Goal: Task Accomplishment & Management: Use online tool/utility

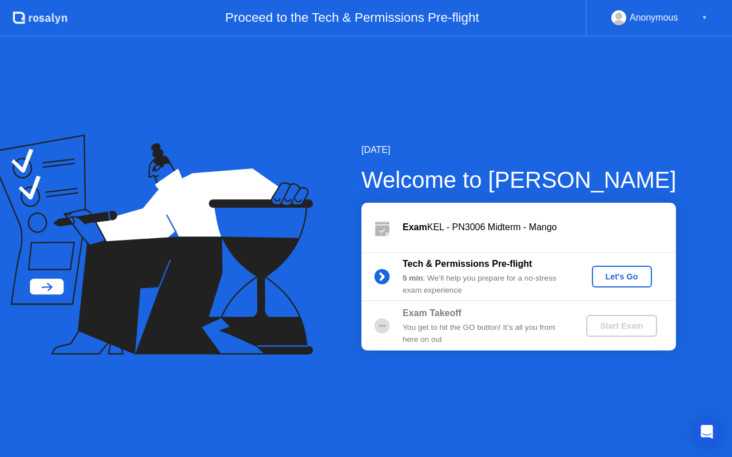
click at [622, 276] on div "Let's Go" at bounding box center [622, 276] width 51 height 9
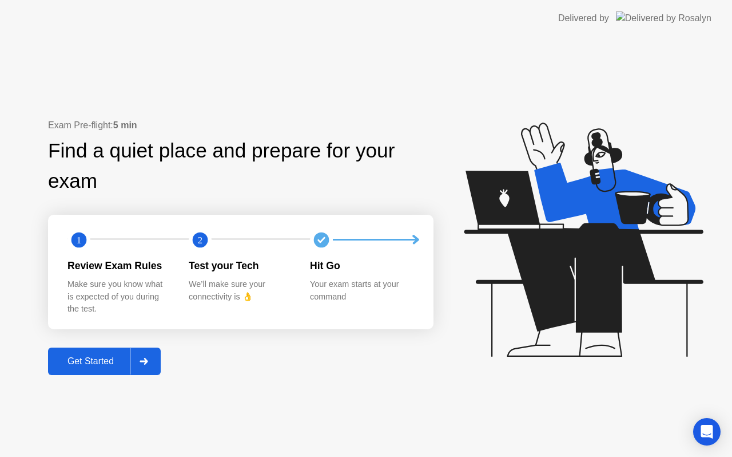
click at [97, 364] on div "Get Started" at bounding box center [90, 361] width 78 height 10
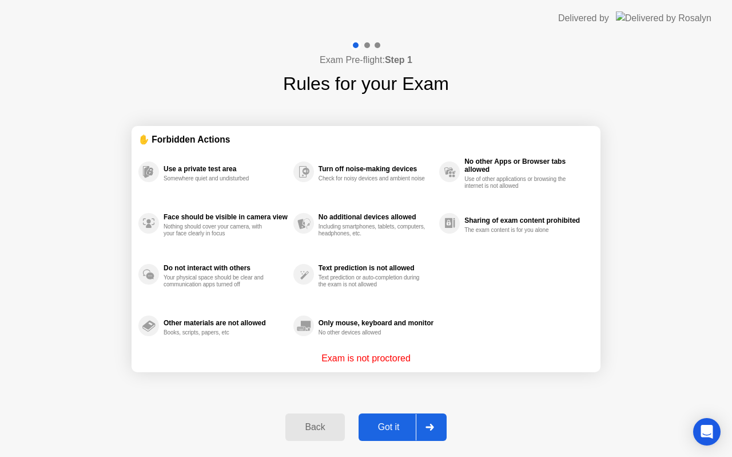
click at [381, 422] on div "Got it" at bounding box center [389, 427] width 54 height 10
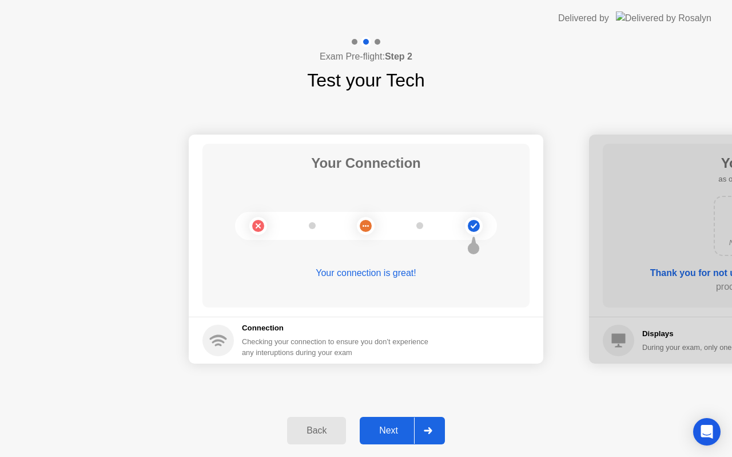
click at [381, 421] on button "Next" at bounding box center [402, 430] width 85 height 27
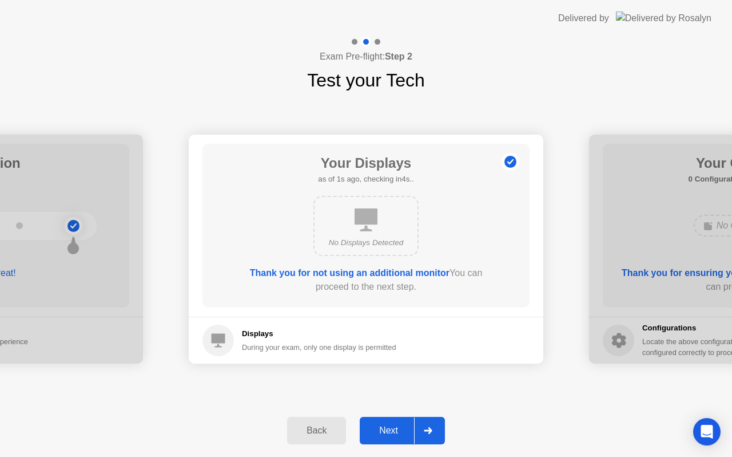
click at [381, 421] on button "Next" at bounding box center [402, 430] width 85 height 27
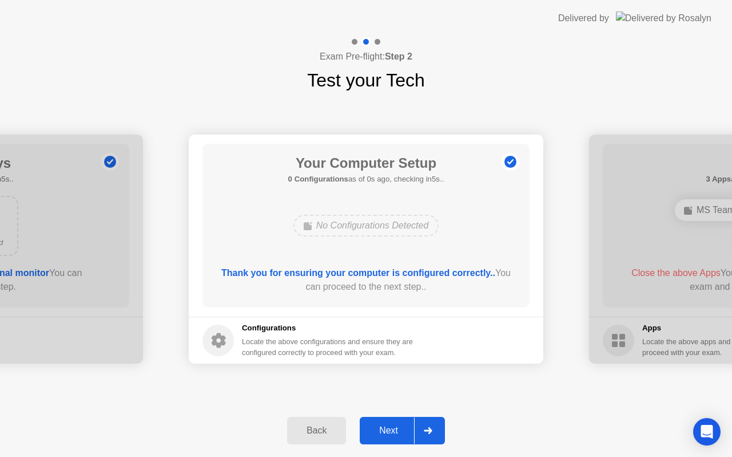
click at [381, 421] on button "Next" at bounding box center [402, 430] width 85 height 27
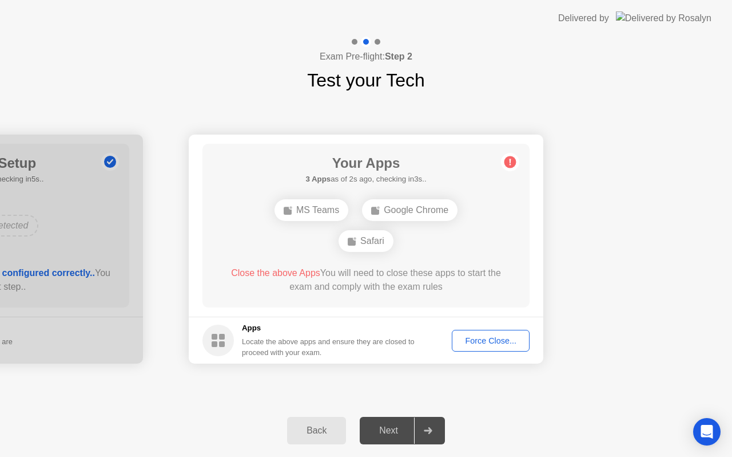
click at [485, 338] on div "Force Close..." at bounding box center [491, 340] width 70 height 9
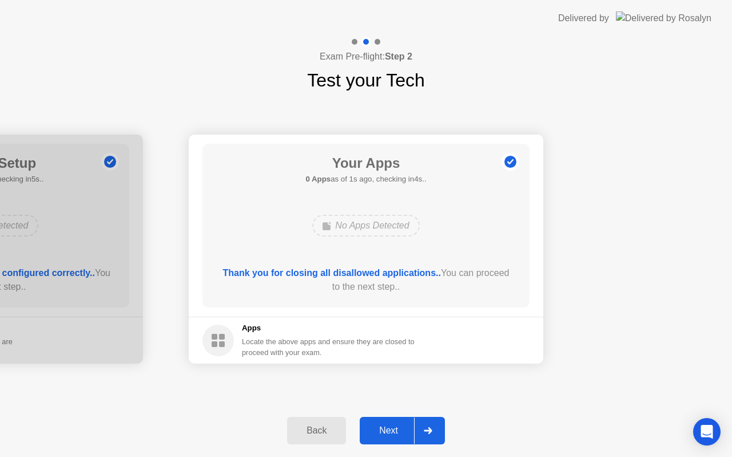
click at [386, 431] on div "Next" at bounding box center [388, 430] width 51 height 10
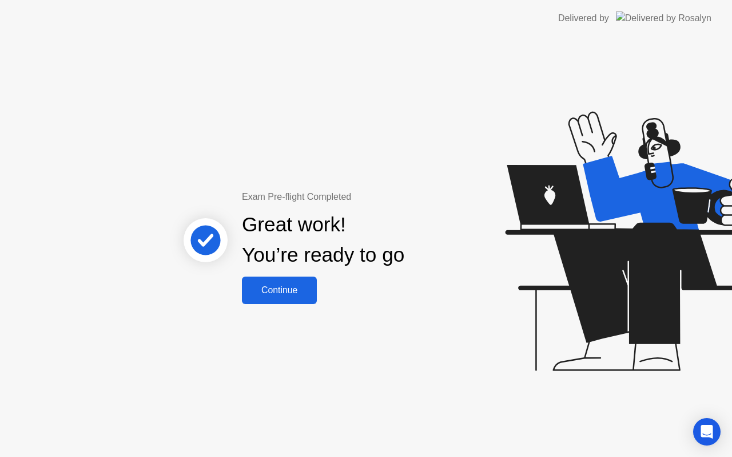
click at [287, 280] on button "Continue" at bounding box center [279, 289] width 75 height 27
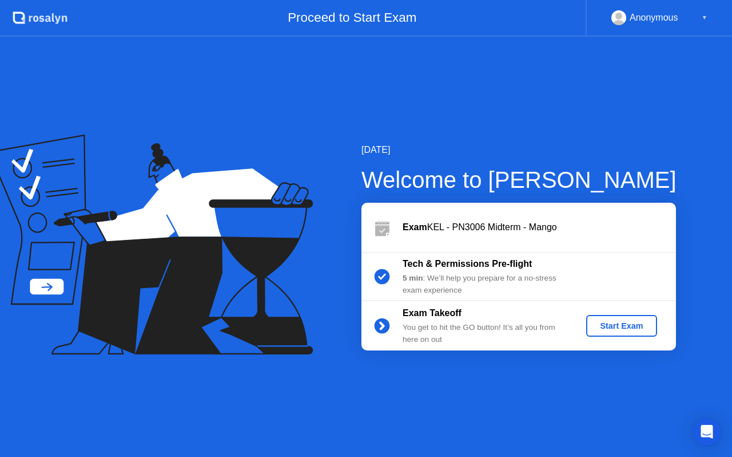
click at [620, 328] on div "Start Exam" at bounding box center [621, 325] width 61 height 9
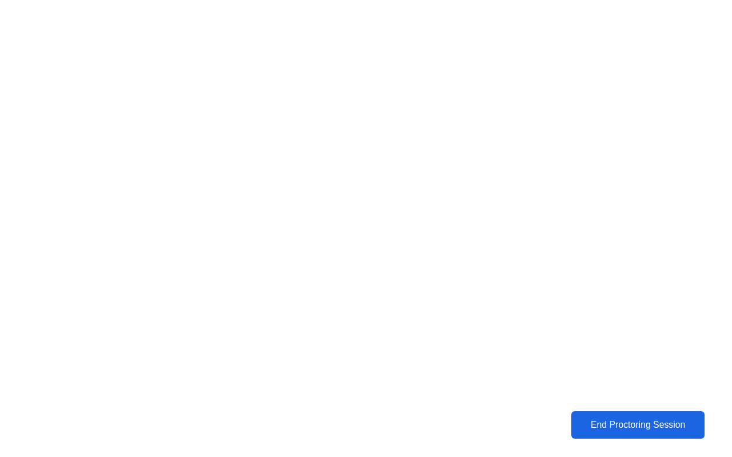
click at [620, 433] on button "End Proctoring Session" at bounding box center [638, 424] width 133 height 27
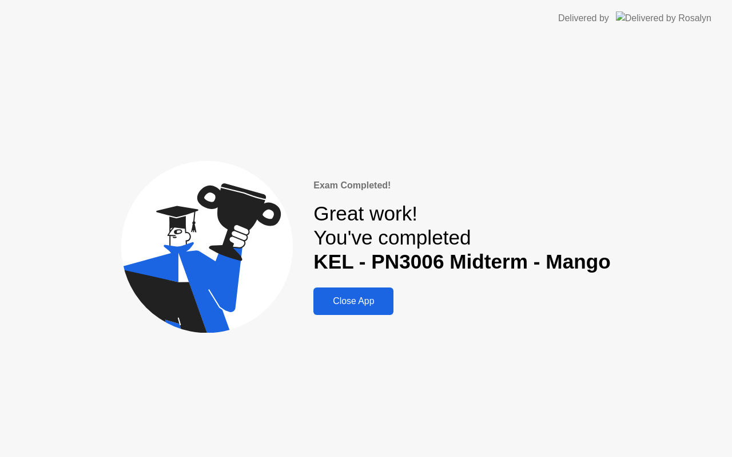
click at [363, 302] on div "Close App" at bounding box center [353, 301] width 73 height 10
